Goal: Information Seeking & Learning: Learn about a topic

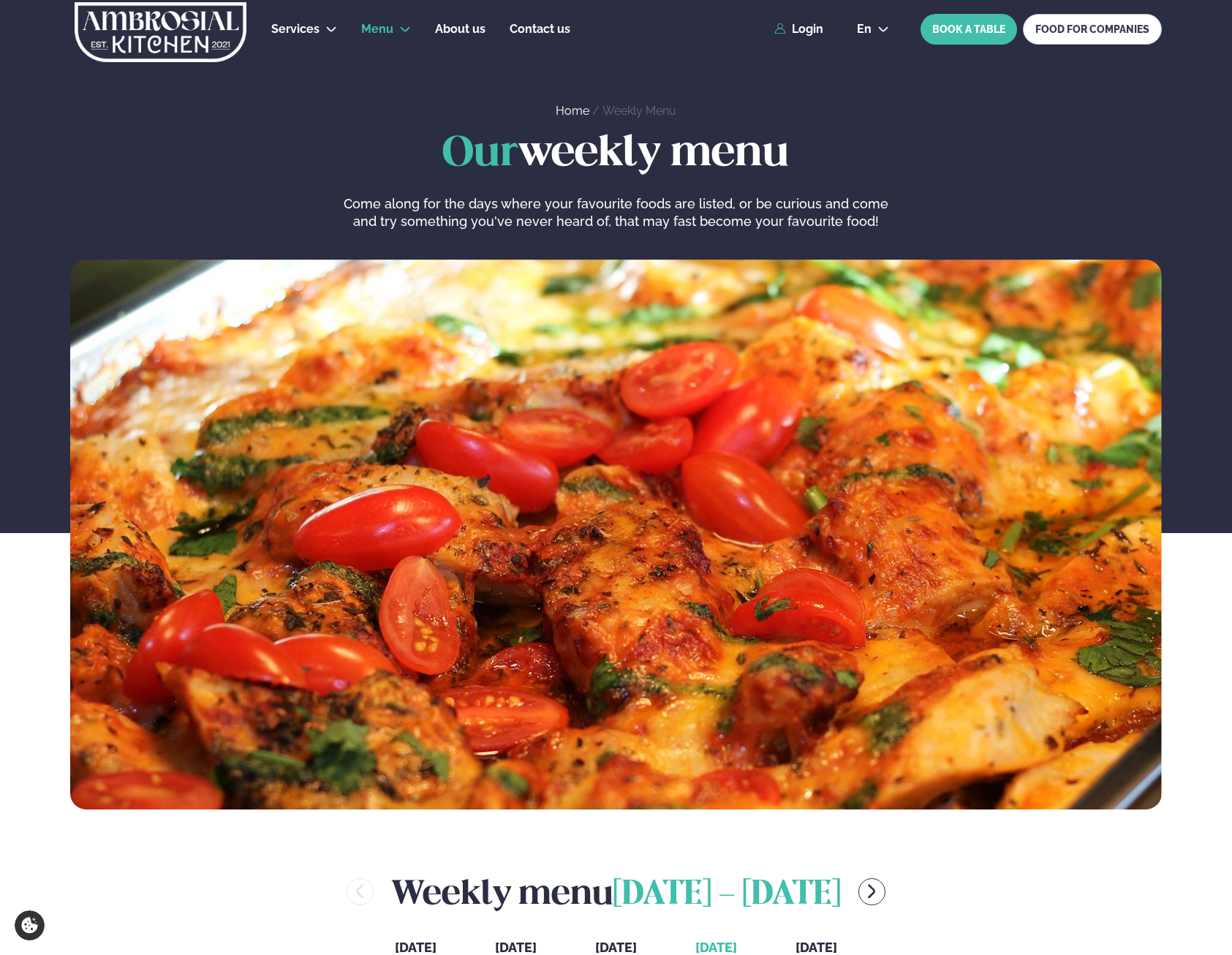
scroll to position [490, 2]
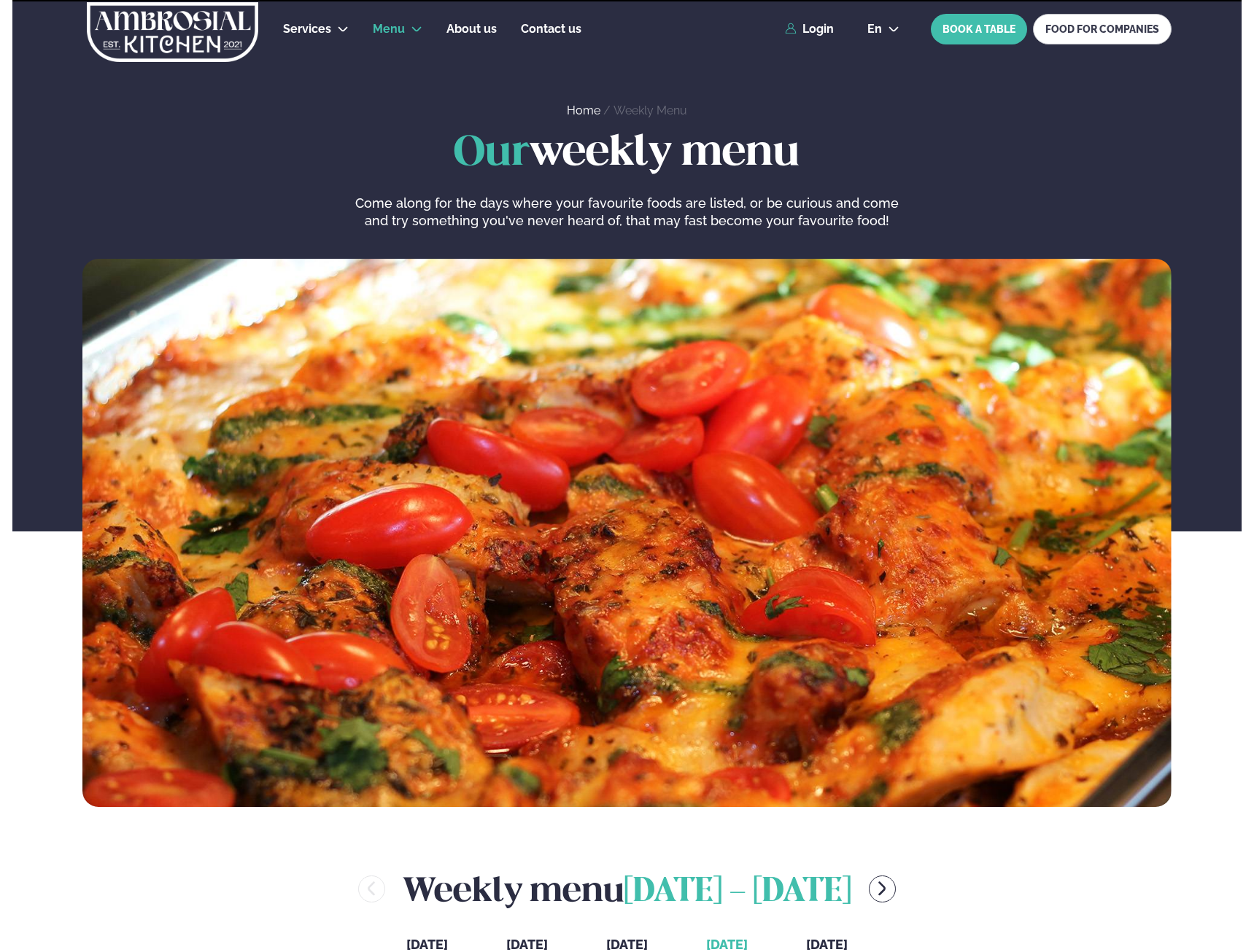
scroll to position [489, 2]
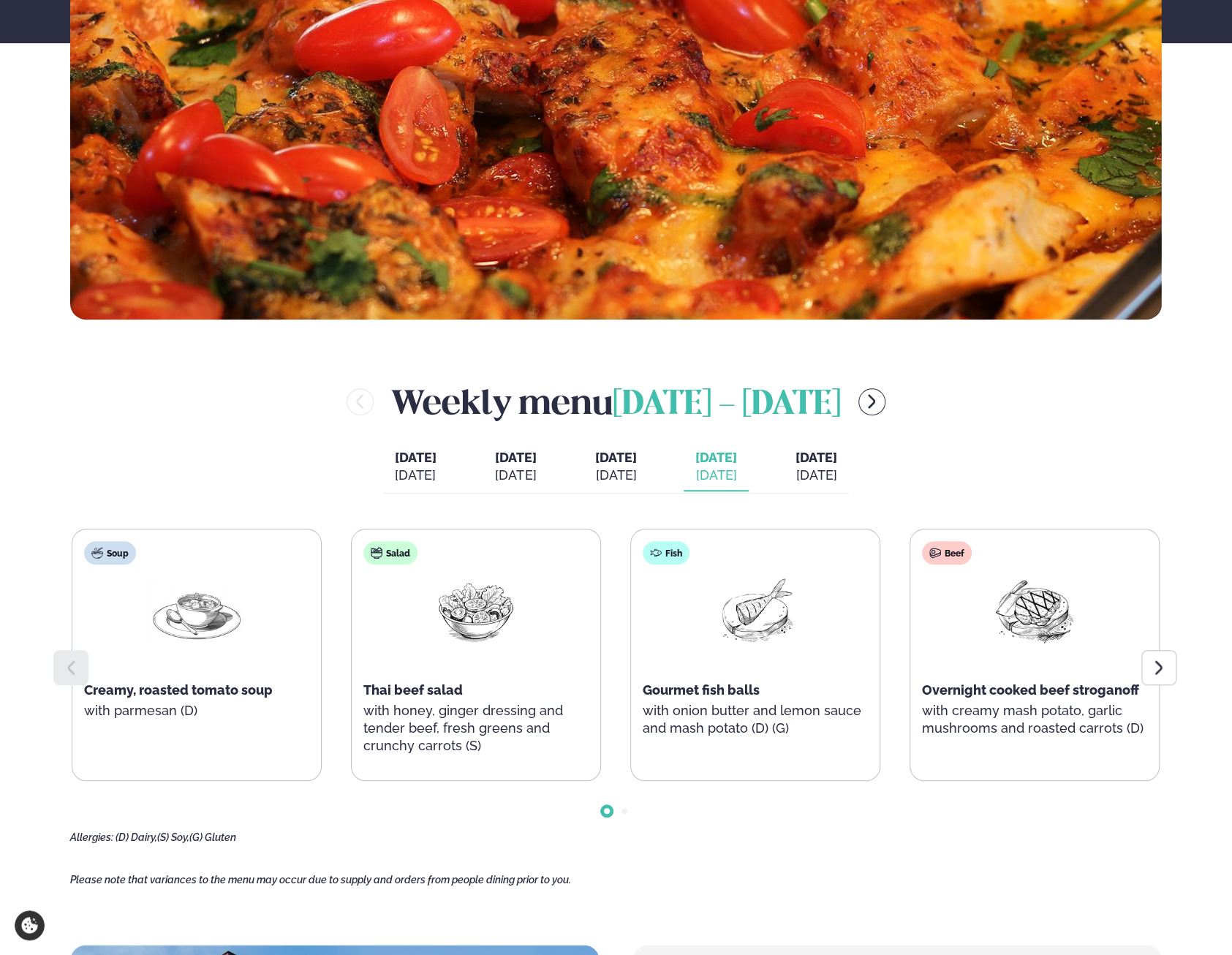
click at [837, 472] on div "[DATE]" at bounding box center [816, 475] width 42 height 18
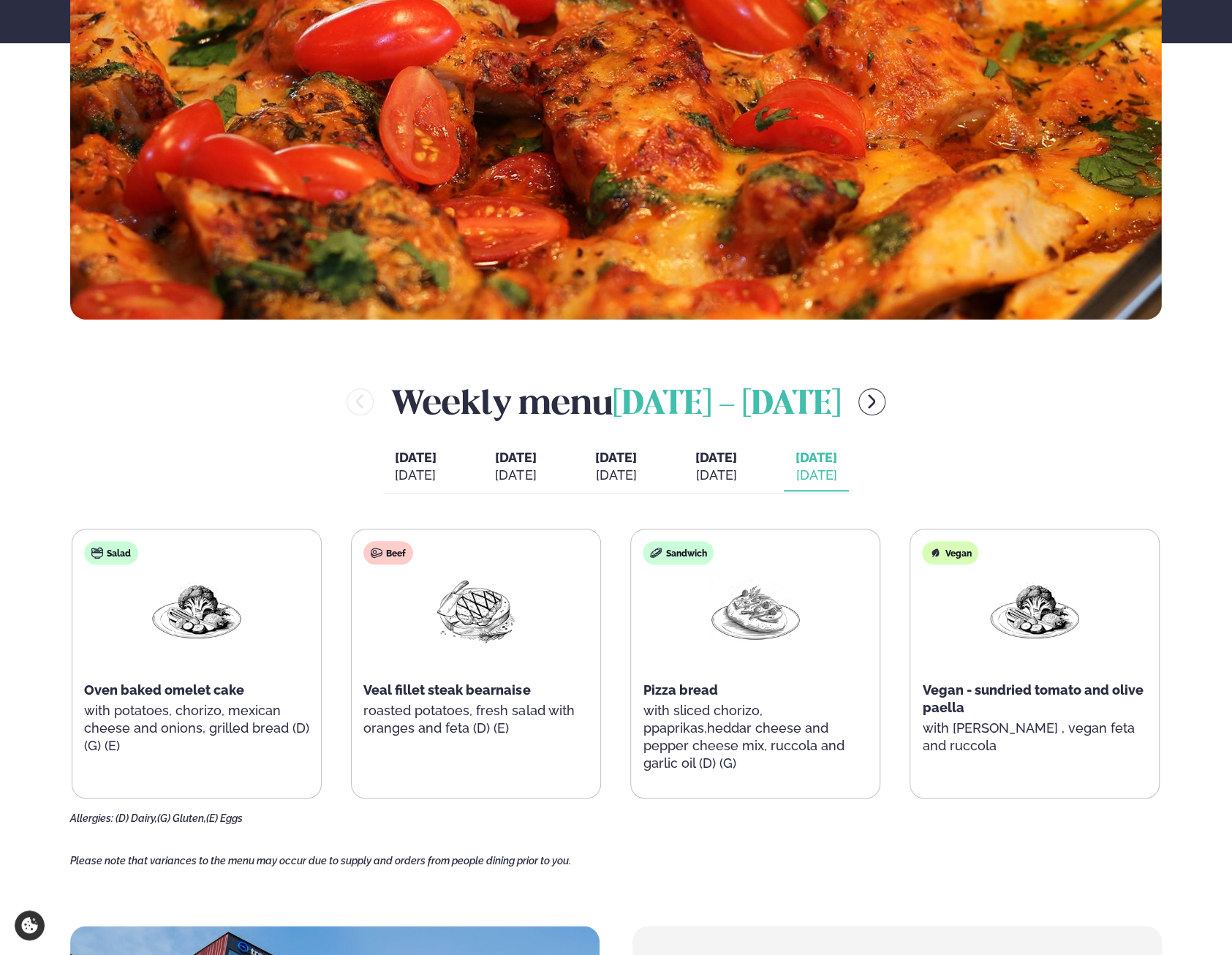
click at [784, 472] on div "[DATE] [DATE] [DATE] [DATE] [DATE] [DATE] [DATE] [PERSON_NAME]. [DATE] [DATE] […" at bounding box center [616, 468] width 466 height 50
click at [740, 497] on div "Weekly menu October 6 - 10 Monday Mon. Oct 6 Tuesday Tue. Oct 7 Wednesday Wed. …" at bounding box center [616, 601] width 1092 height 447
drag, startPoint x: 779, startPoint y: 468, endPoint x: 751, endPoint y: 482, distance: 31.3
click at [773, 472] on div "Monday Mon. Oct 6 Tuesday Tue. Oct 7 Wednesday Wed. Oct 8 Today Tod. Oct 9 Frid…" at bounding box center [616, 468] width 466 height 50
click at [737, 481] on div "[DATE]" at bounding box center [716, 475] width 42 height 18
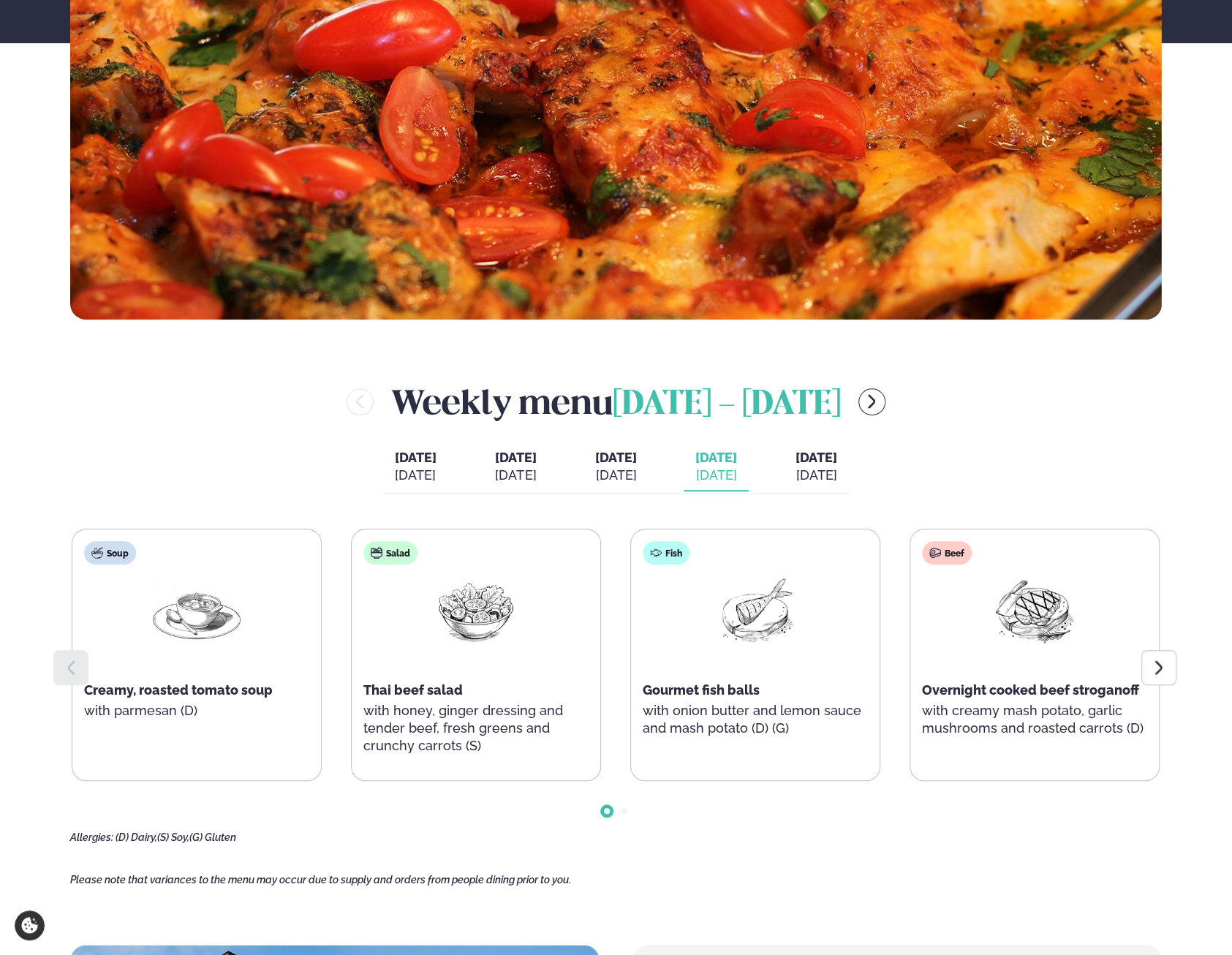
click at [849, 474] on button "Friday Fri. Oct 10" at bounding box center [816, 466] width 65 height 48
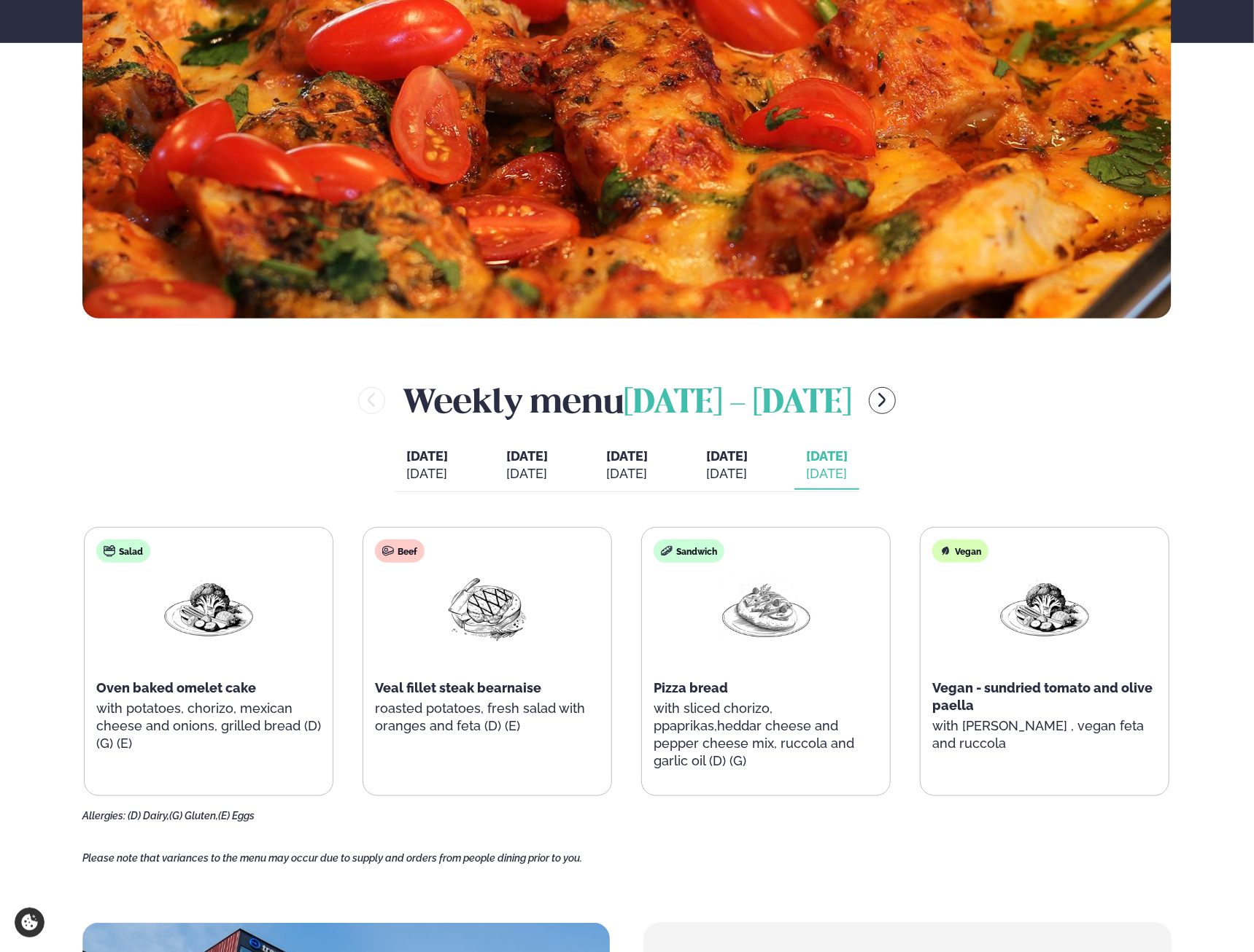
click at [1027, 488] on div "Weekly menu October 6 - 10 Monday Mon. Oct 6 Tuesday Tue. Oct 7 Wednesday Wed. …" at bounding box center [627, 599] width 1089 height 445
click at [820, 651] on div "Salad Oven baked omelet cake with potatoes, chorizo, mexican cheese and onions,…" at bounding box center [626, 661] width 1085 height 269
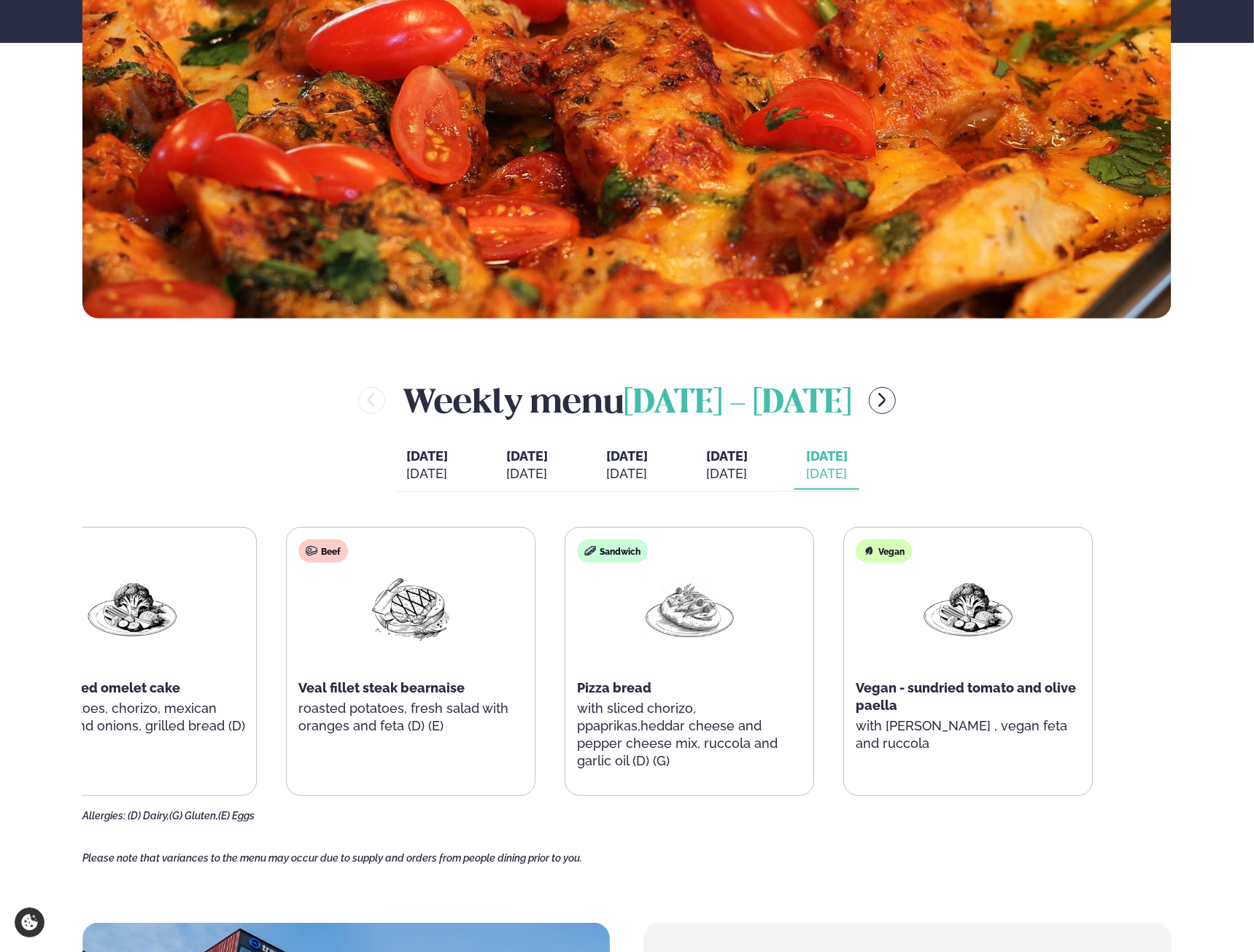
click at [813, 699] on div "Salad Oven baked omelet cake with potatoes, chorizo, mexican cheese and onions,…" at bounding box center [550, 661] width 1085 height 269
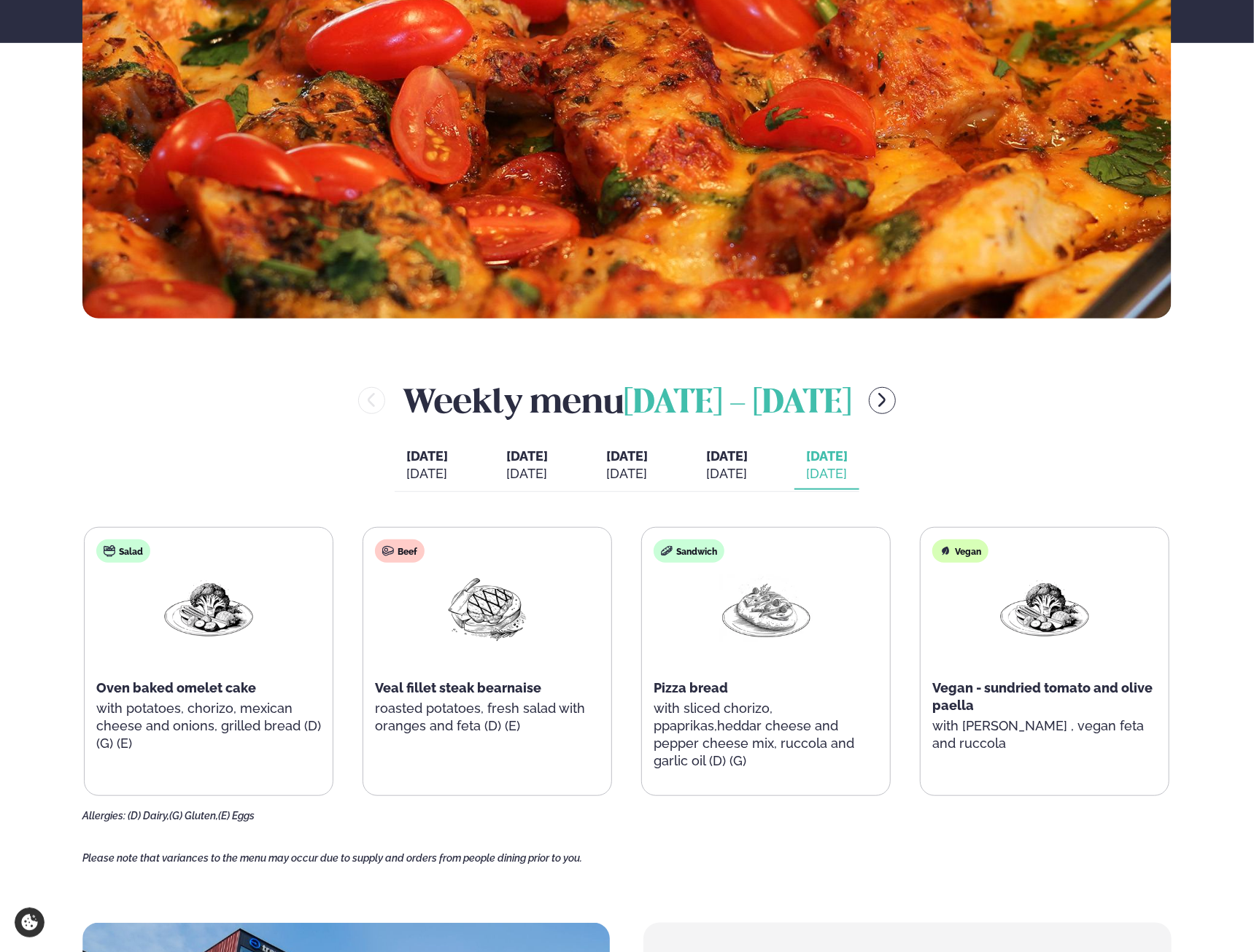
click at [1195, 766] on main "Home / Weekly Menu Our weekly menu Come along for the days where your favourite…" at bounding box center [627, 625] width 1176 height 2227
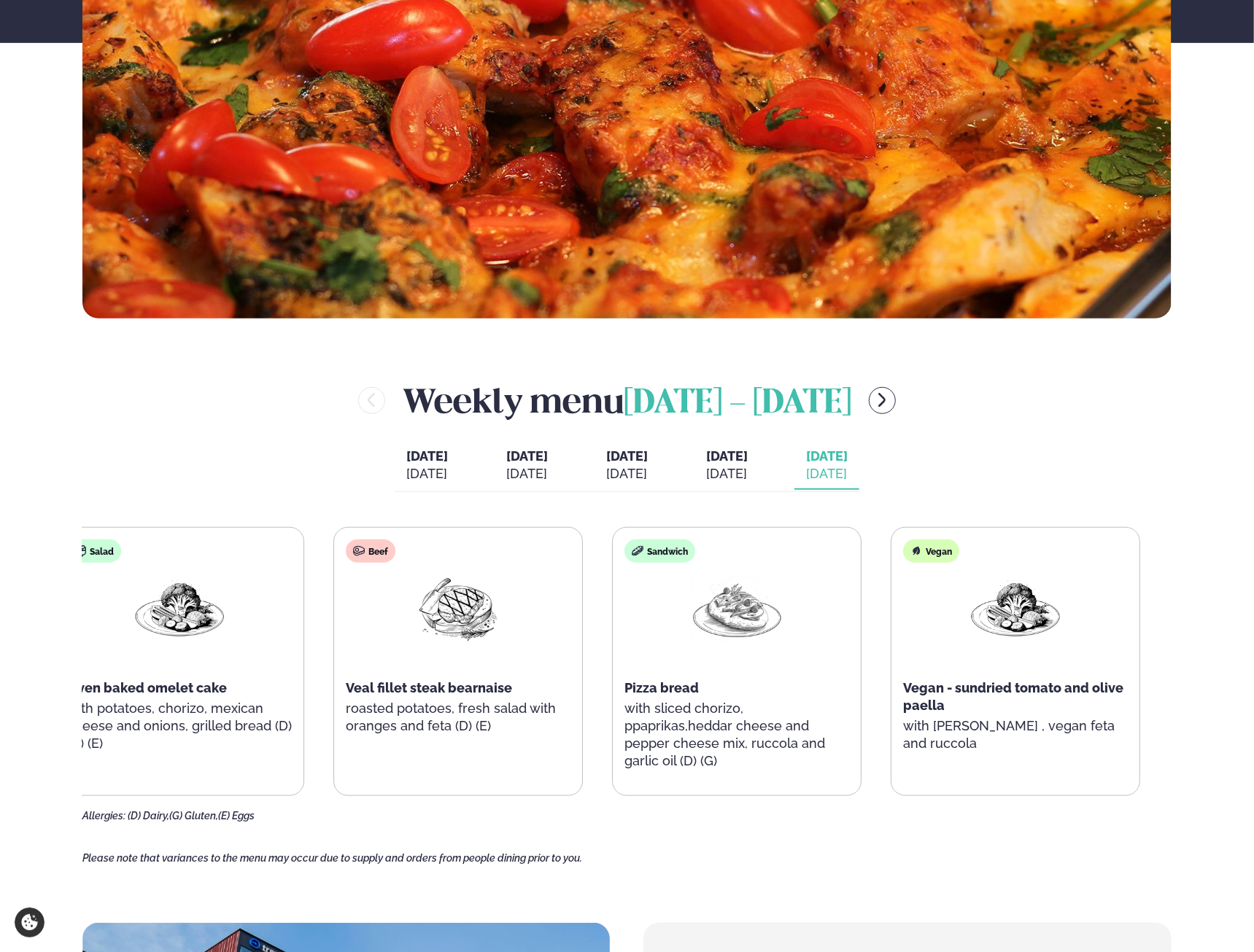
click at [921, 701] on div "Vegan - sundried tomato and olive paella" at bounding box center [1015, 697] width 225 height 35
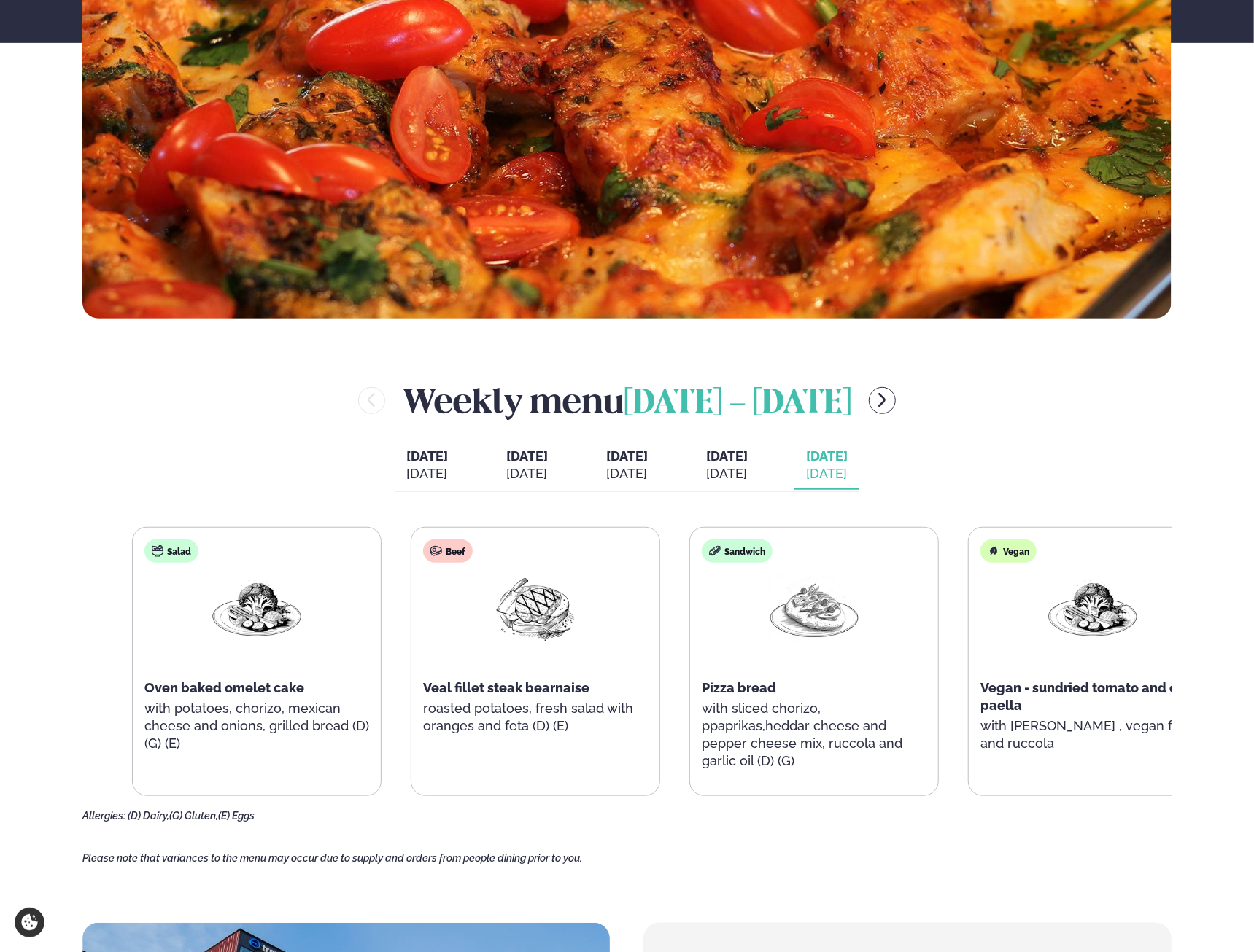
click at [1136, 685] on div "Vegan Vegan - sundried tomato and olive paella with zucchini , vegan feta and r…" at bounding box center [1093, 654] width 248 height 251
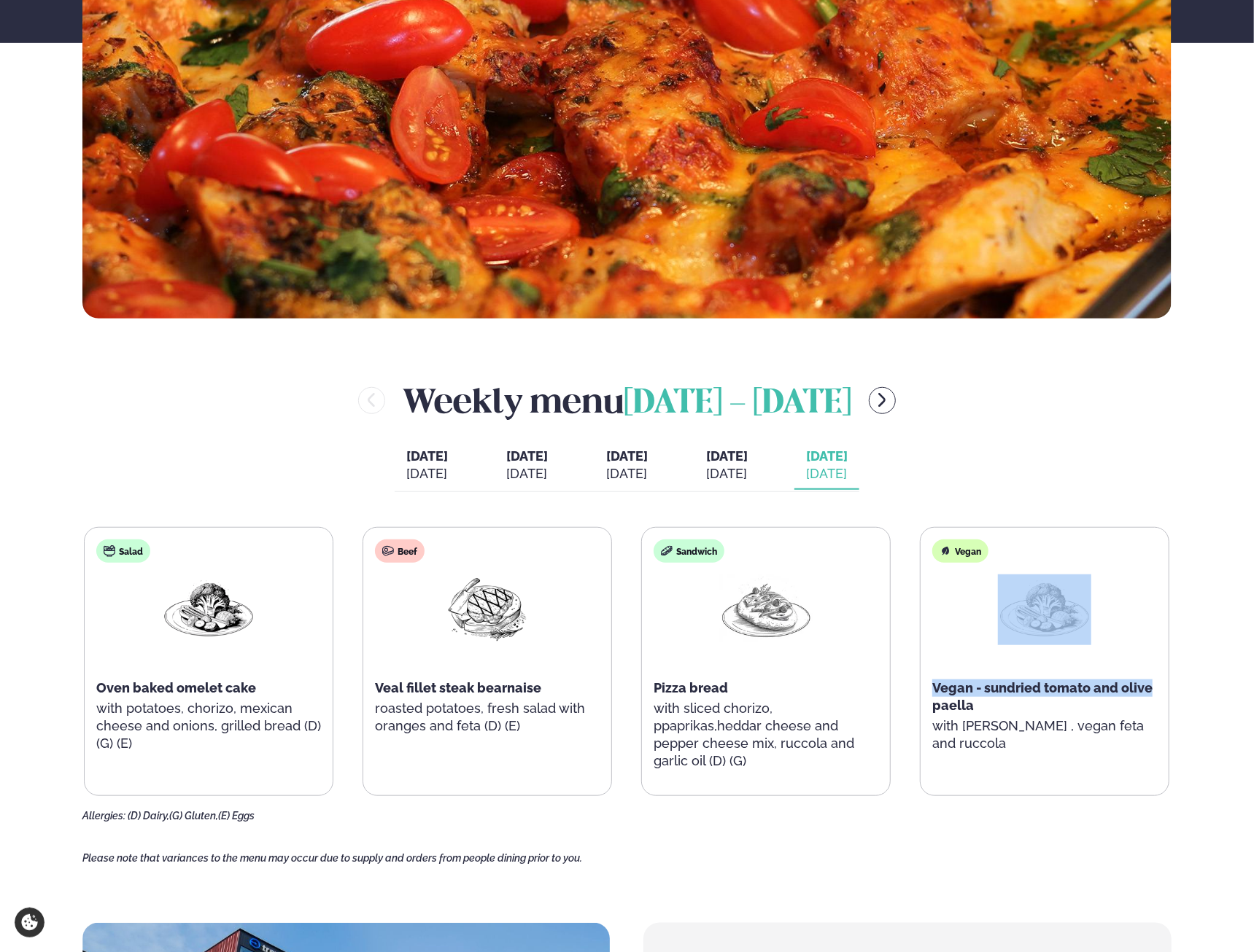
drag, startPoint x: 1247, startPoint y: 642, endPoint x: 1612, endPoint y: 617, distance: 365.9
click at [1228, 617] on html "About cookies on this site We use cookies to collect and analyse information on…" at bounding box center [627, 772] width 1254 height 2523
click at [882, 676] on div "Sandwich Pizza bread with sliced chorizo, ppaprikas,heddar cheese and pepper ch…" at bounding box center [766, 662] width 248 height 269
click at [944, 660] on div "Vegan Vegan - sundried tomato and olive paella with zucchini , vegan feta and r…" at bounding box center [1045, 654] width 248 height 251
click at [939, 701] on span "Vegan - sundried tomato and olive paella" at bounding box center [1042, 696] width 220 height 33
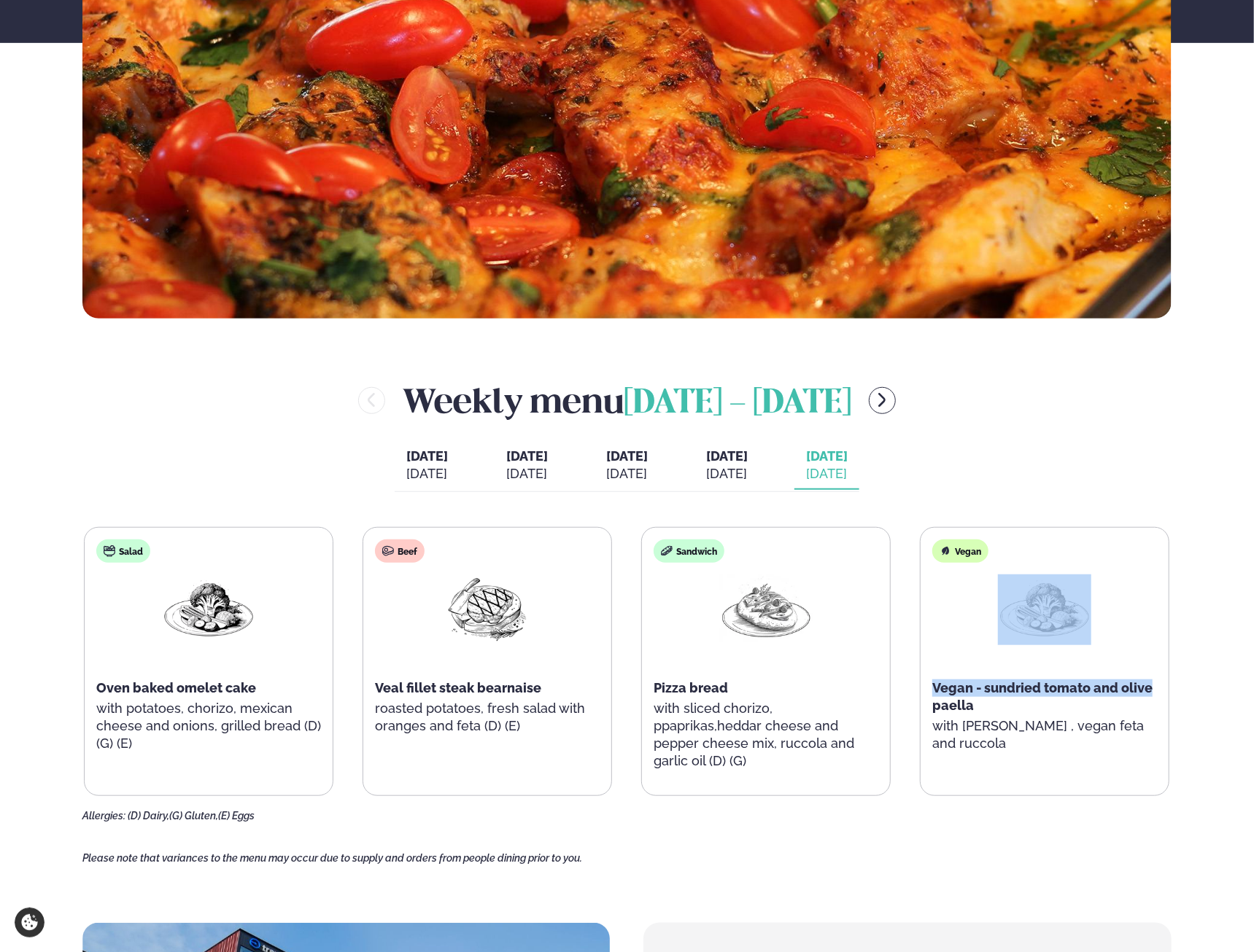
click at [937, 684] on span "Vegan - sundried tomato and olive paella" at bounding box center [1042, 696] width 220 height 33
click at [1002, 690] on span "Vegan - sundried tomato and olive paella" at bounding box center [1042, 696] width 220 height 33
click at [1205, 689] on main "Home / Weekly Menu Our weekly menu Come along for the days where your favourite…" at bounding box center [627, 625] width 1176 height 2227
click at [582, 689] on div "Veal fillet steak bearnaise" at bounding box center [487, 688] width 225 height 18
click at [637, 718] on div "Salad Oven baked omelet cake with potatoes, chorizo, mexican cheese and onions,…" at bounding box center [626, 661] width 1085 height 269
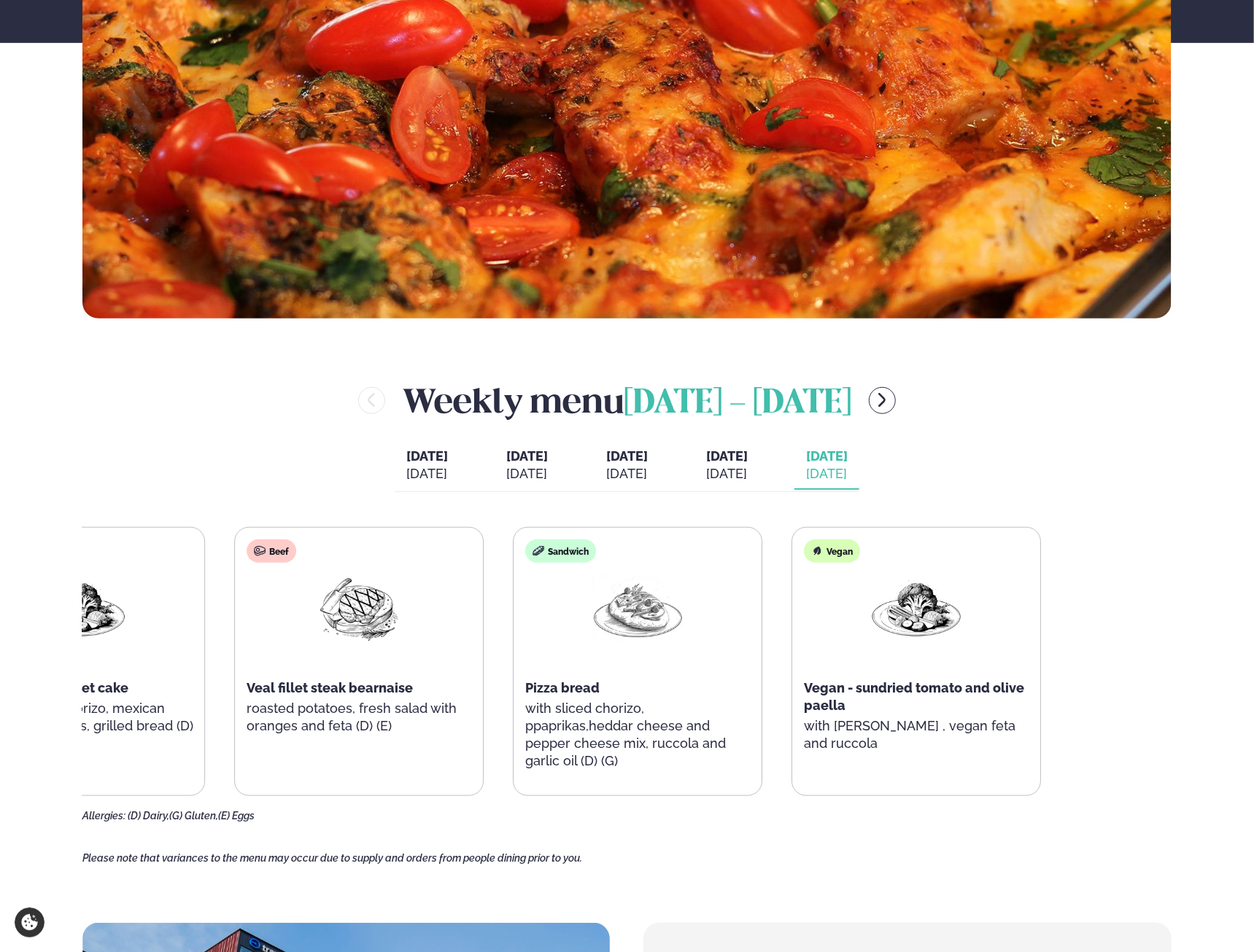
click at [518, 646] on div "Salad Oven baked omelet cake with potatoes, chorizo, mexican cheese and onions,…" at bounding box center [499, 661] width 1085 height 269
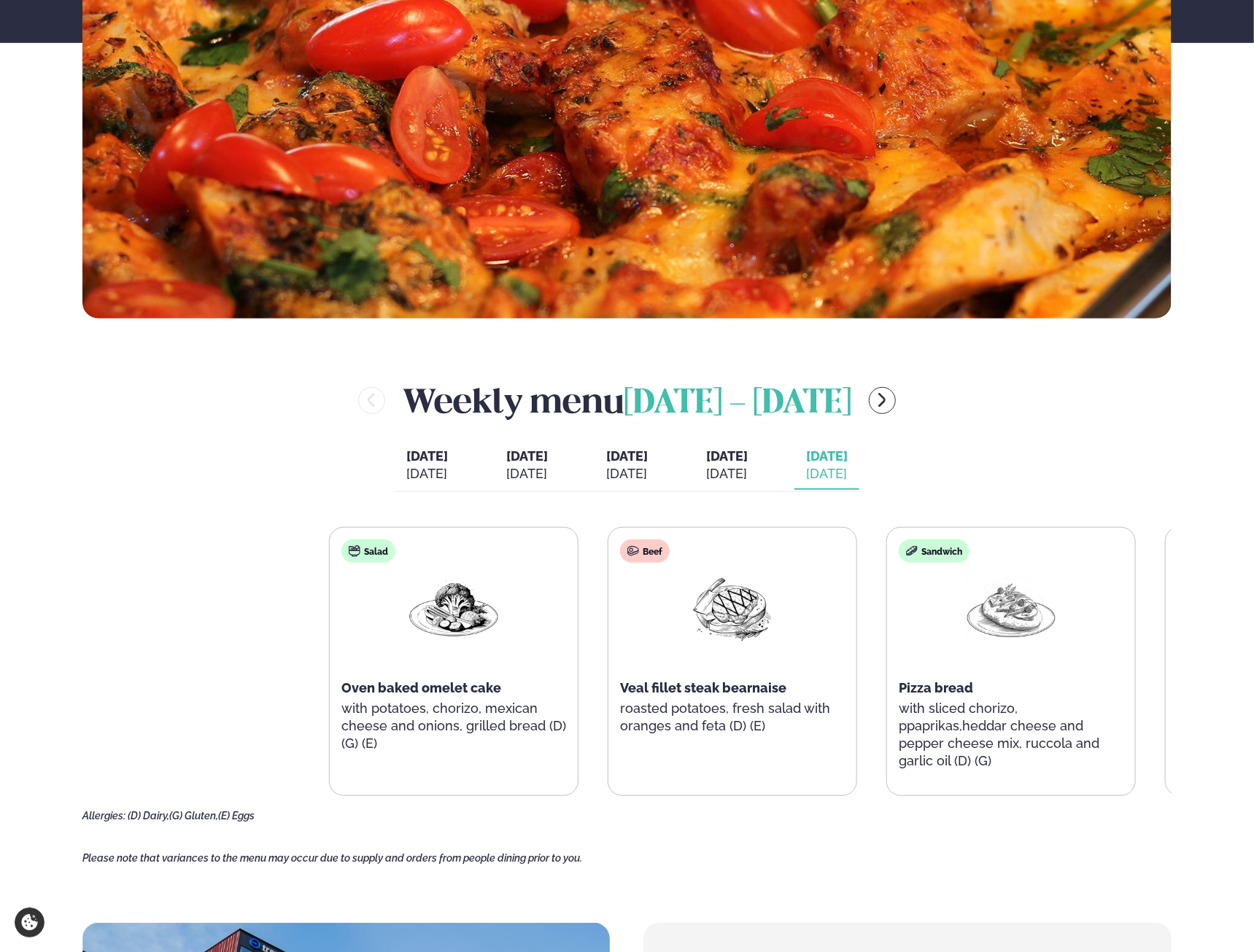
click at [1172, 647] on main "Home / Weekly Menu Our weekly menu Come along for the days where your favourite…" at bounding box center [627, 625] width 1176 height 2227
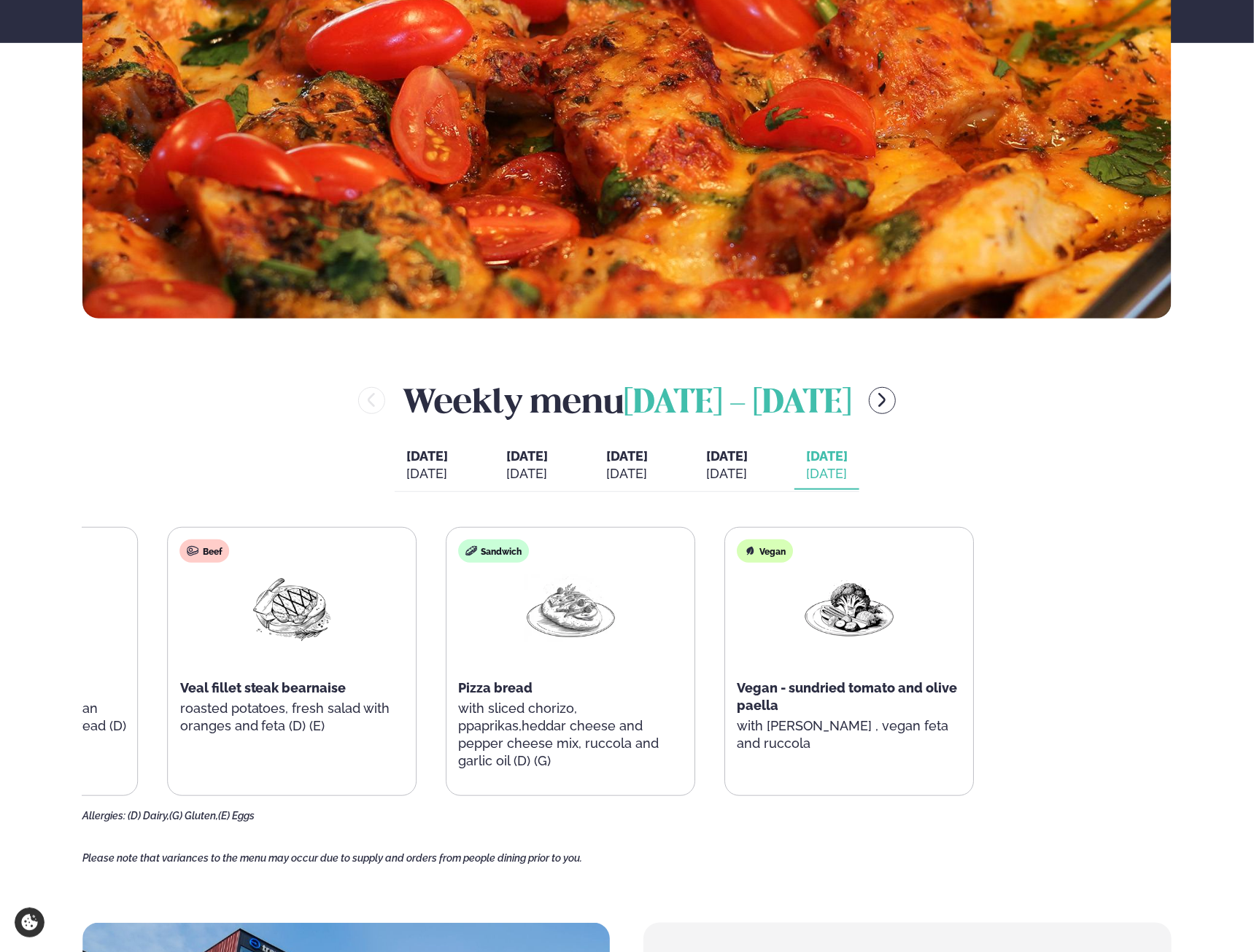
click at [432, 682] on div "Salad Oven baked omelet cake with potatoes, chorizo, mexican cheese and onions,…" at bounding box center [431, 661] width 1085 height 269
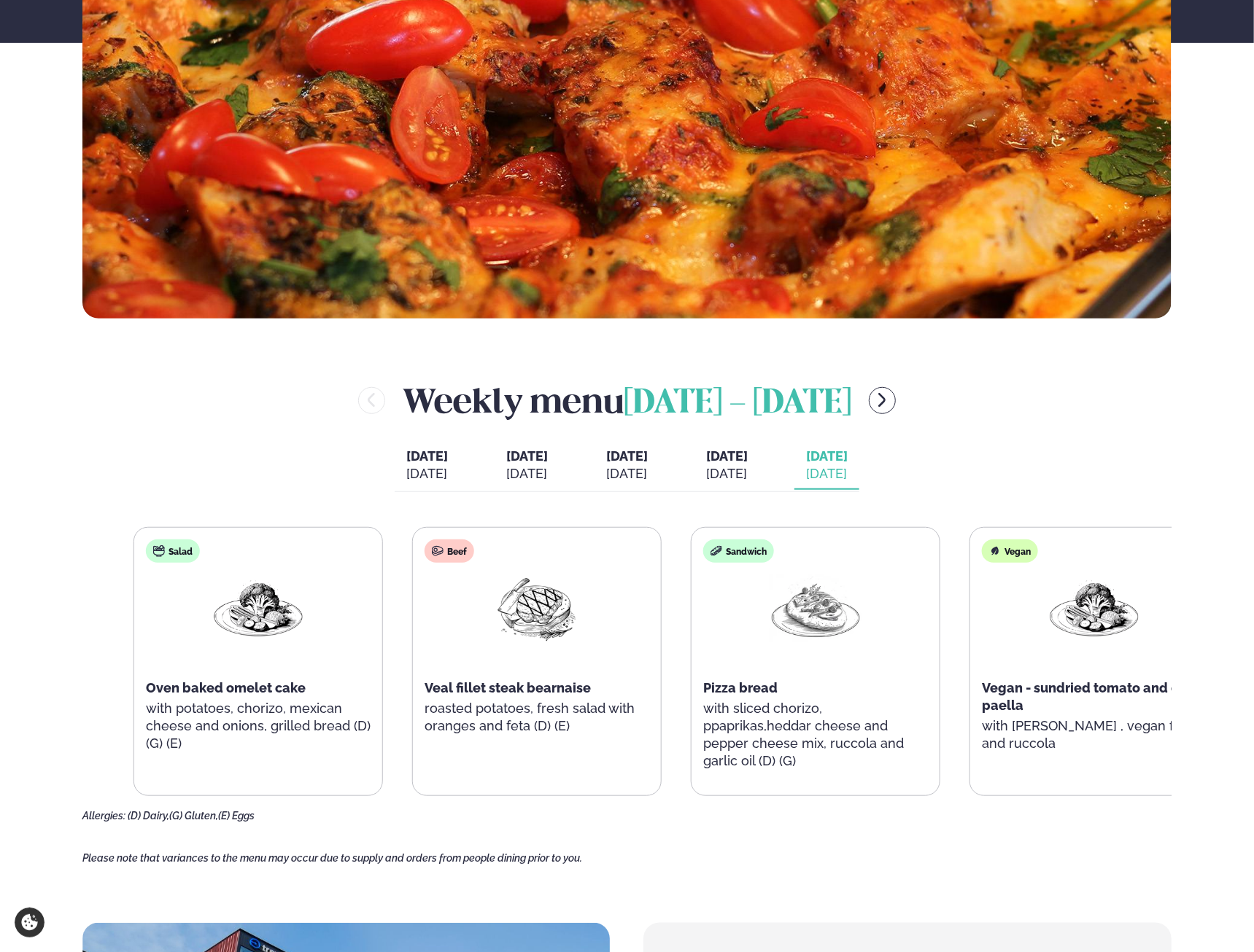
click at [368, 700] on p "with potatoes, chorizo, mexican cheese and onions, grilled bread (D) (G) (E)" at bounding box center [258, 726] width 225 height 53
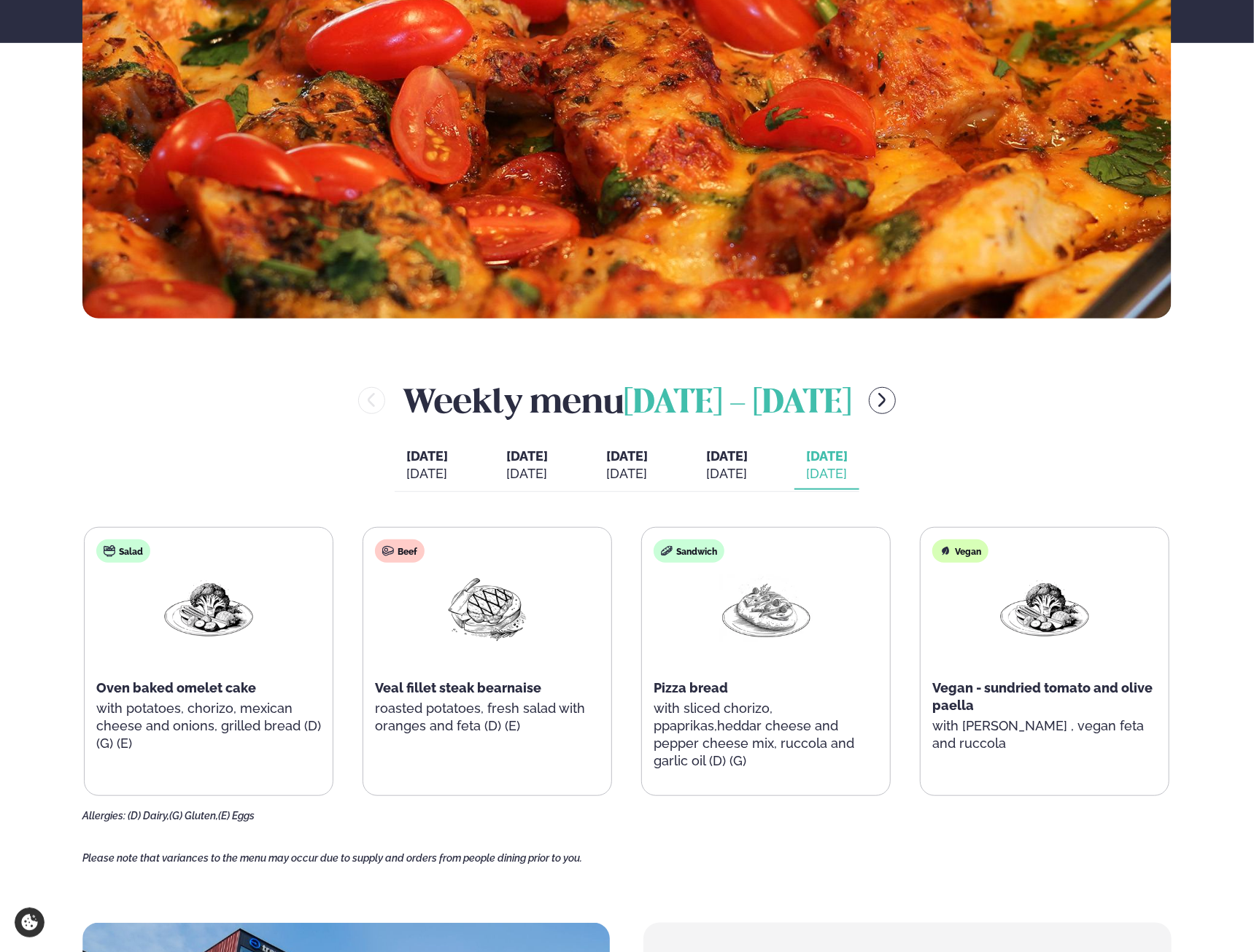
click at [466, 615] on img at bounding box center [487, 608] width 94 height 68
click at [716, 644] on div "Sandwich Pizza bread with sliced chorizo, ppaprikas,heddar cheese and pepper ch…" at bounding box center [766, 662] width 248 height 269
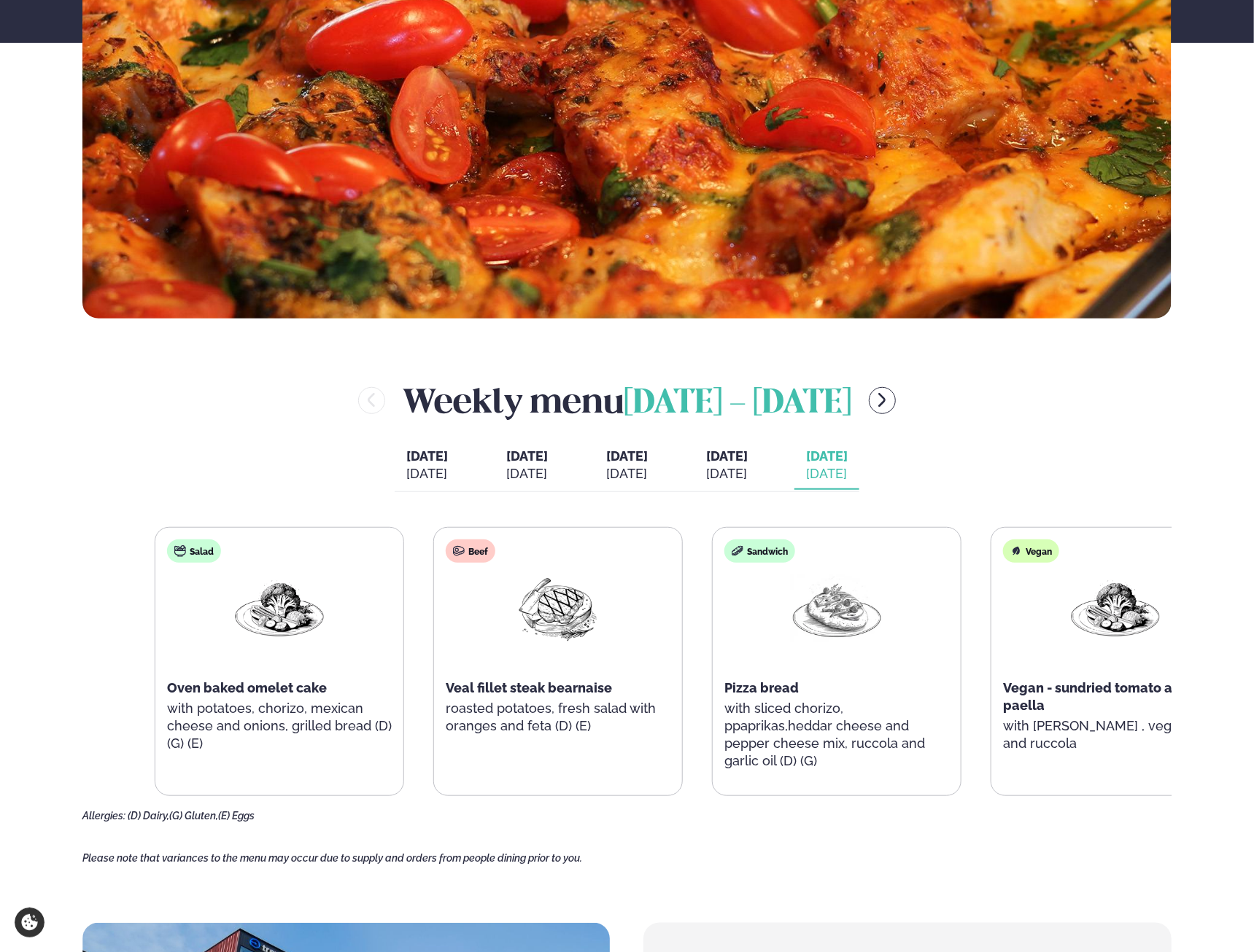
click at [868, 625] on div "Sandwich Pizza bread with sliced chorizo, ppaprikas,heddar cheese and pepper ch…" at bounding box center [837, 662] width 248 height 269
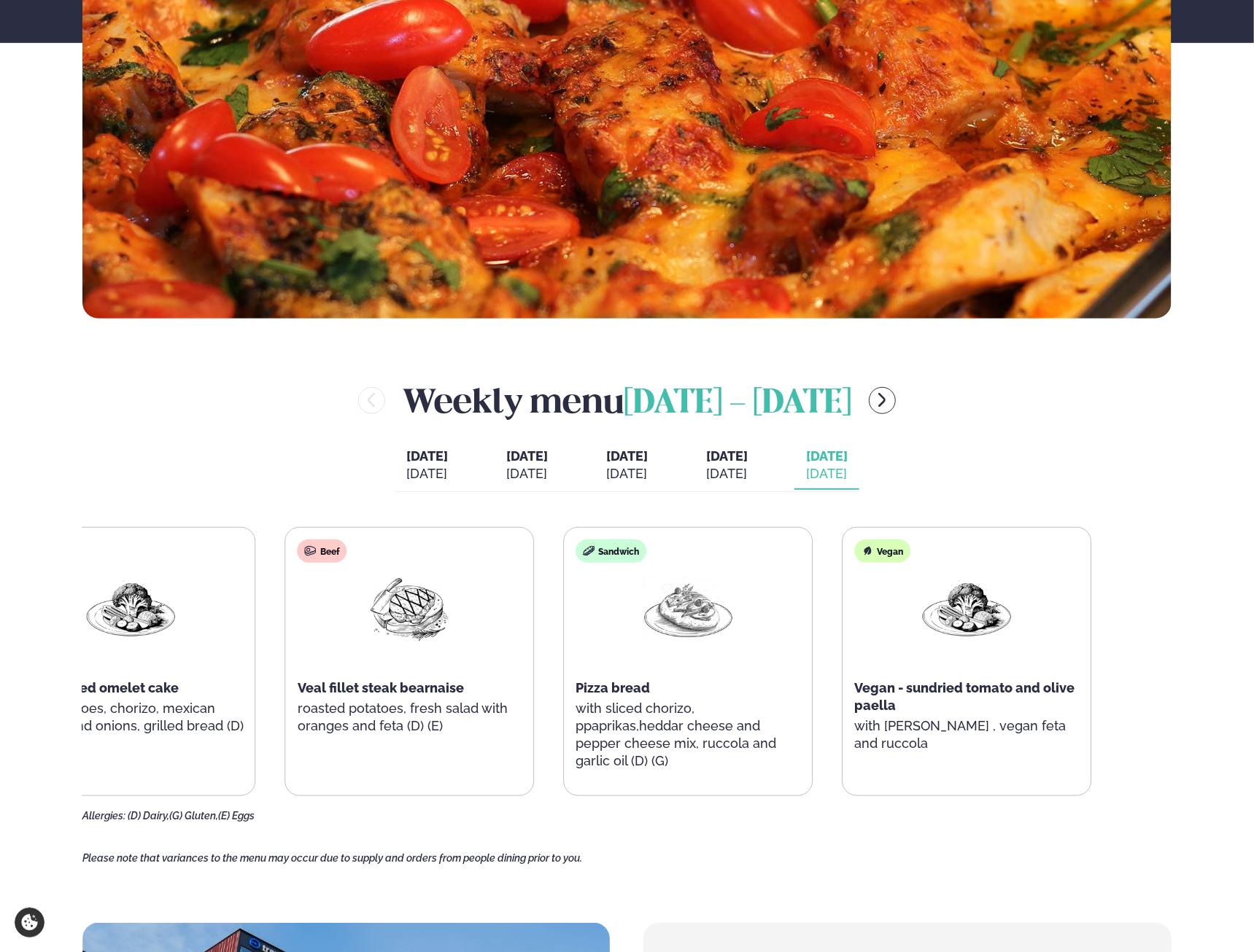
click at [749, 663] on div "Salad Oven baked omelet cake with potatoes, chorizo, mexican cheese and onions,…" at bounding box center [549, 661] width 1085 height 269
